Goal: Find specific page/section: Find specific page/section

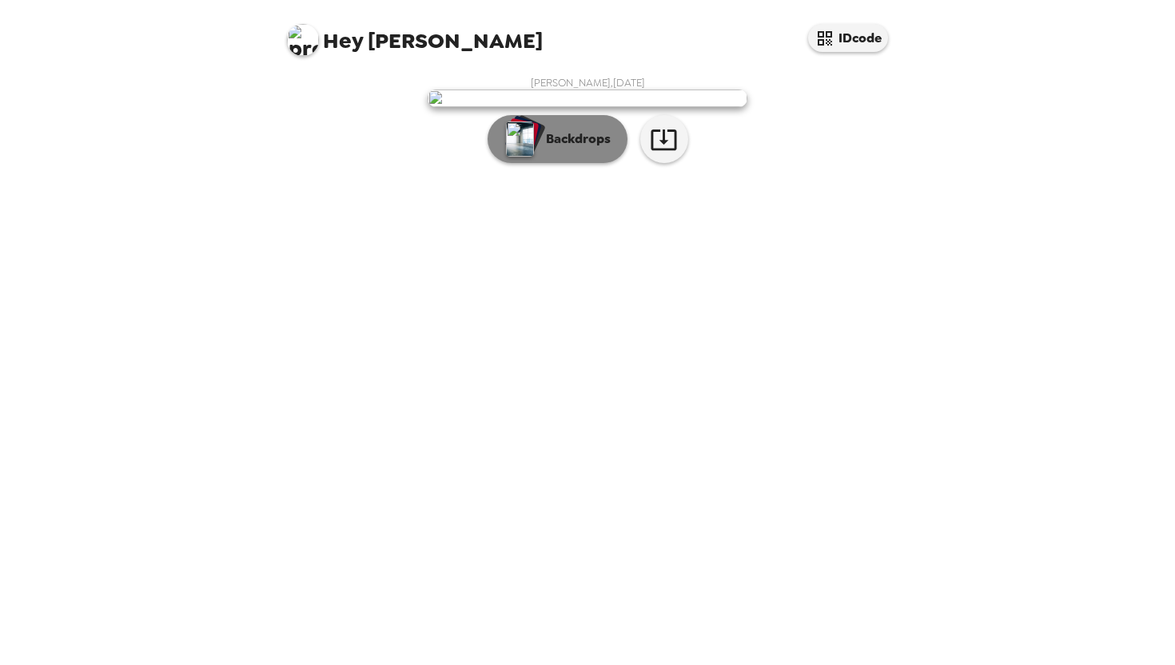
click at [606, 163] on button "Backdrops" at bounding box center [558, 139] width 140 height 48
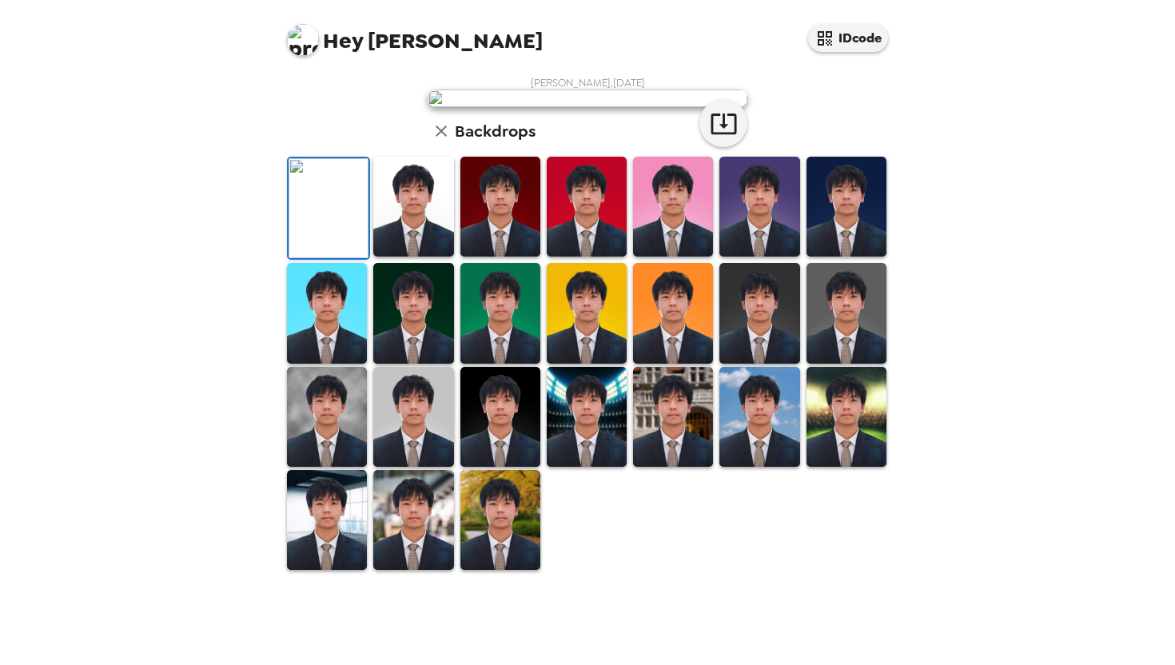
scroll to position [305, 0]
click at [668, 467] on img at bounding box center [673, 417] width 80 height 100
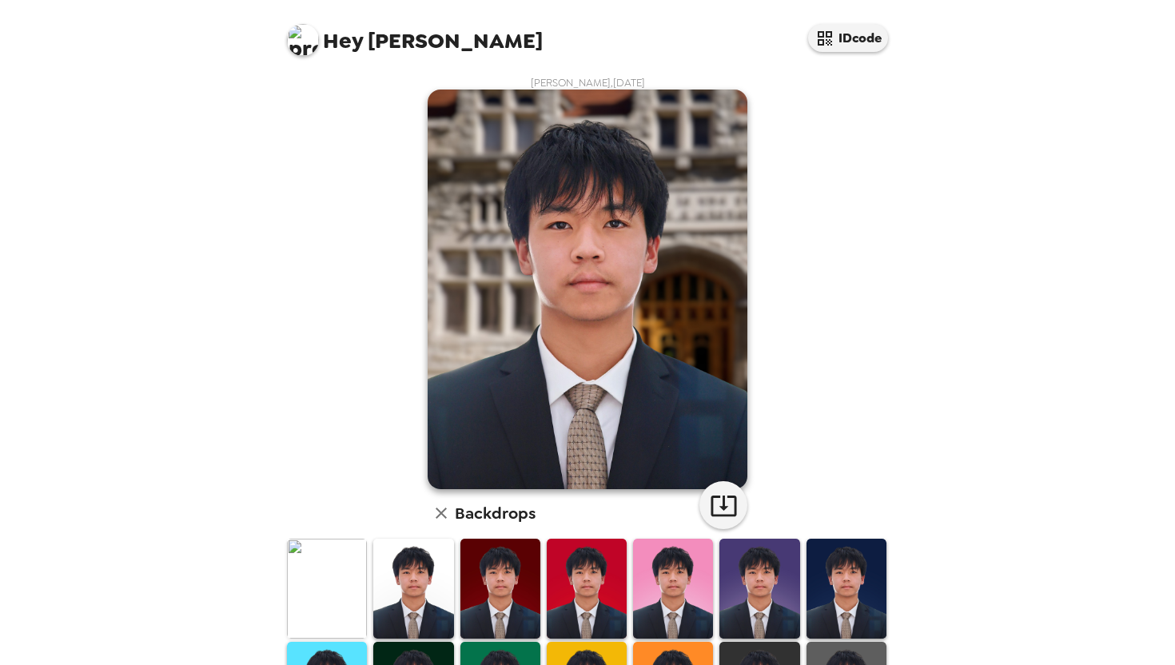
scroll to position [305, 0]
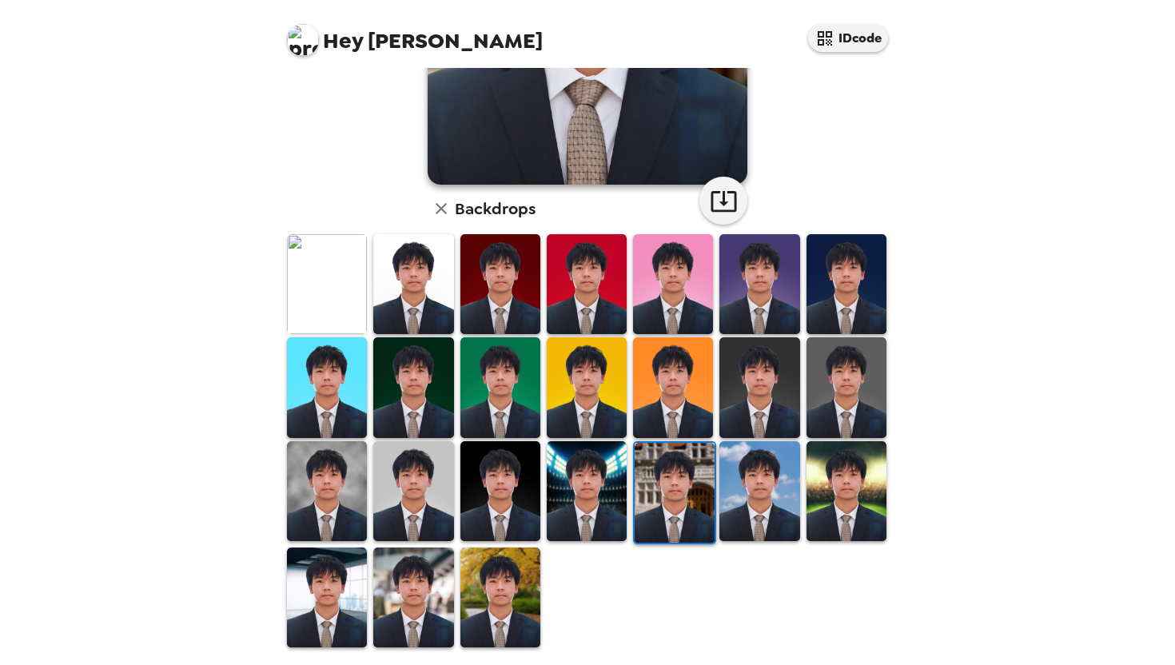
click at [598, 484] on img at bounding box center [587, 491] width 80 height 100
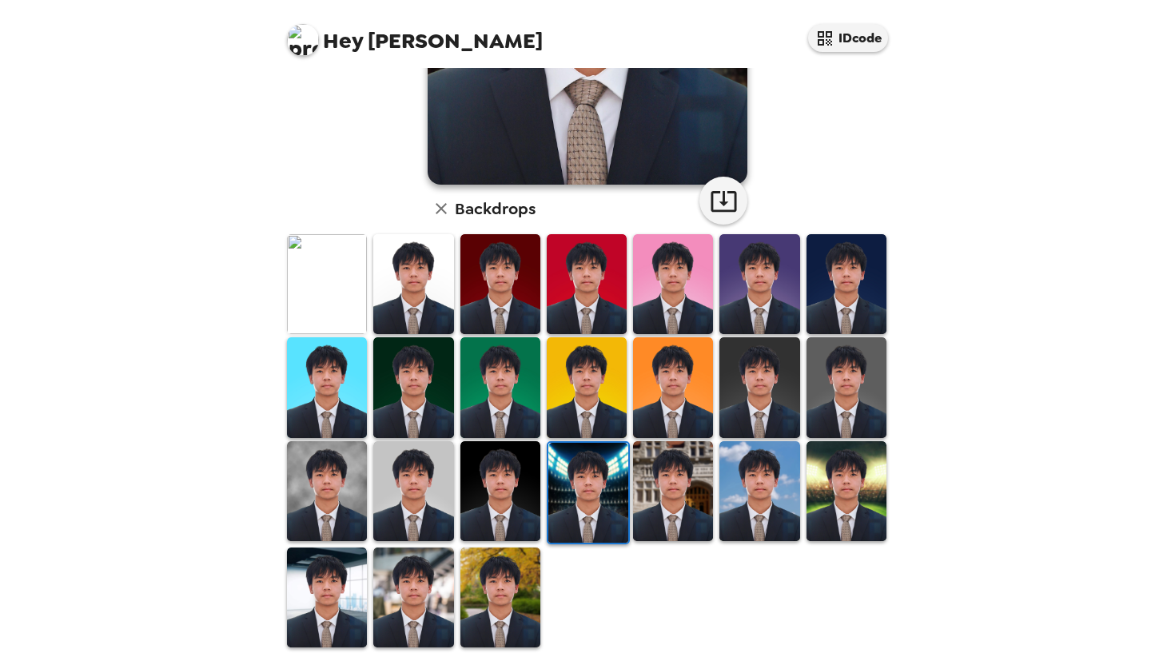
click at [525, 568] on img at bounding box center [501, 598] width 80 height 100
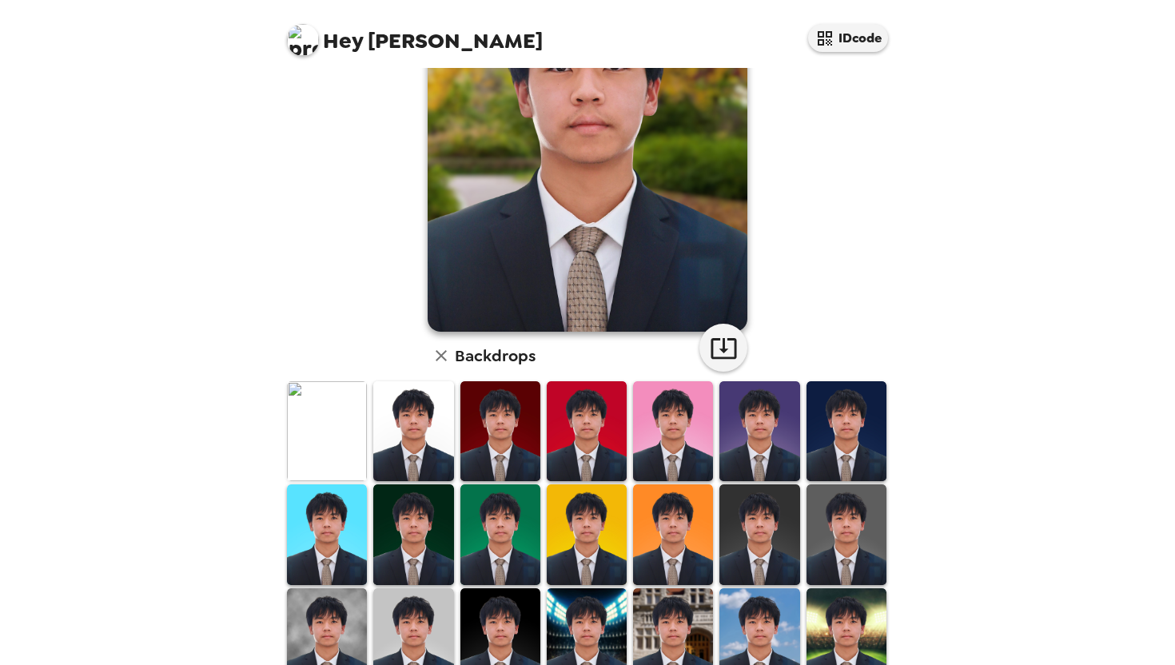
scroll to position [0, 0]
